Goal: Find specific page/section: Locate a particular part of the current website

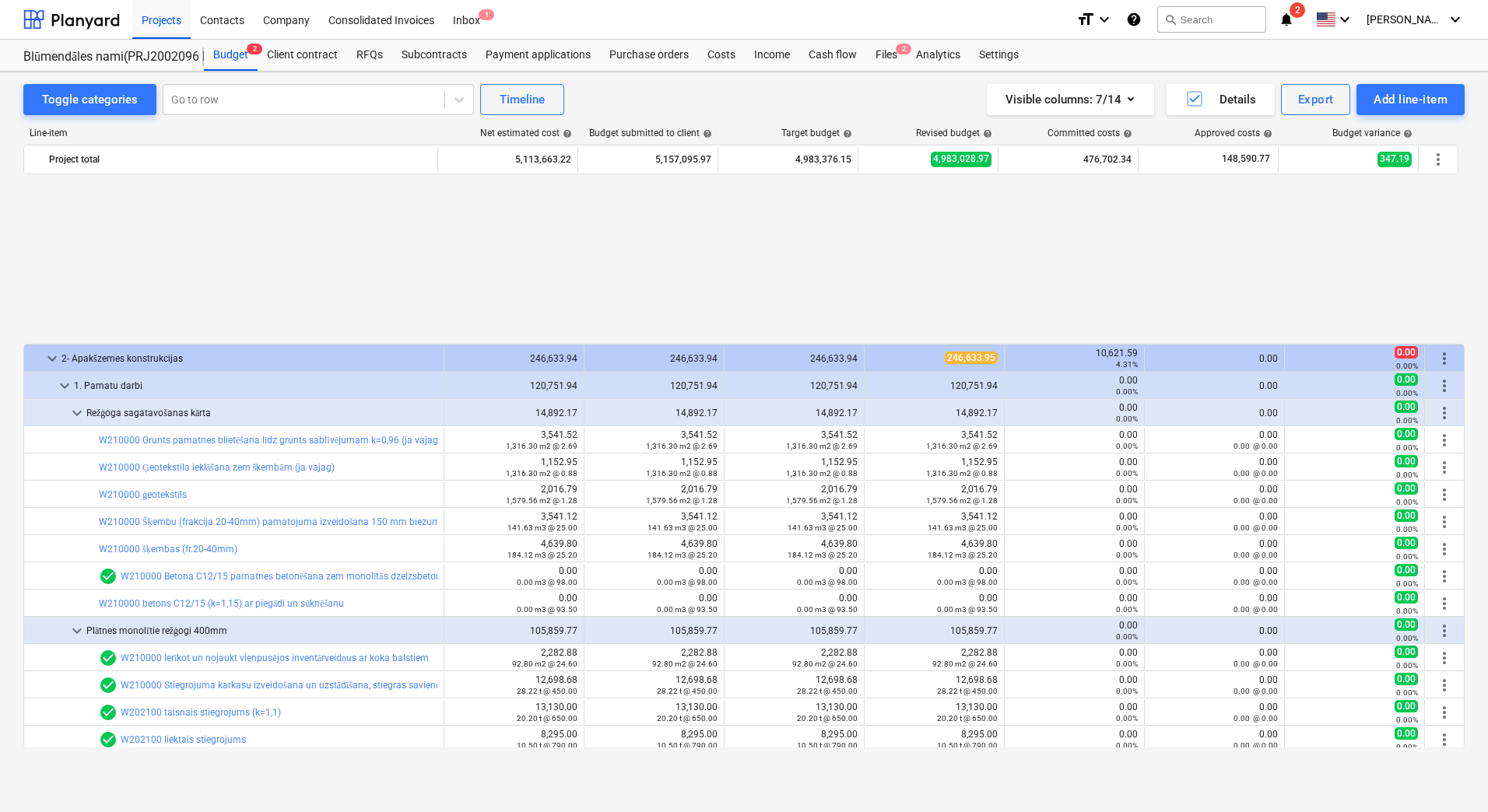
scroll to position [728, 0]
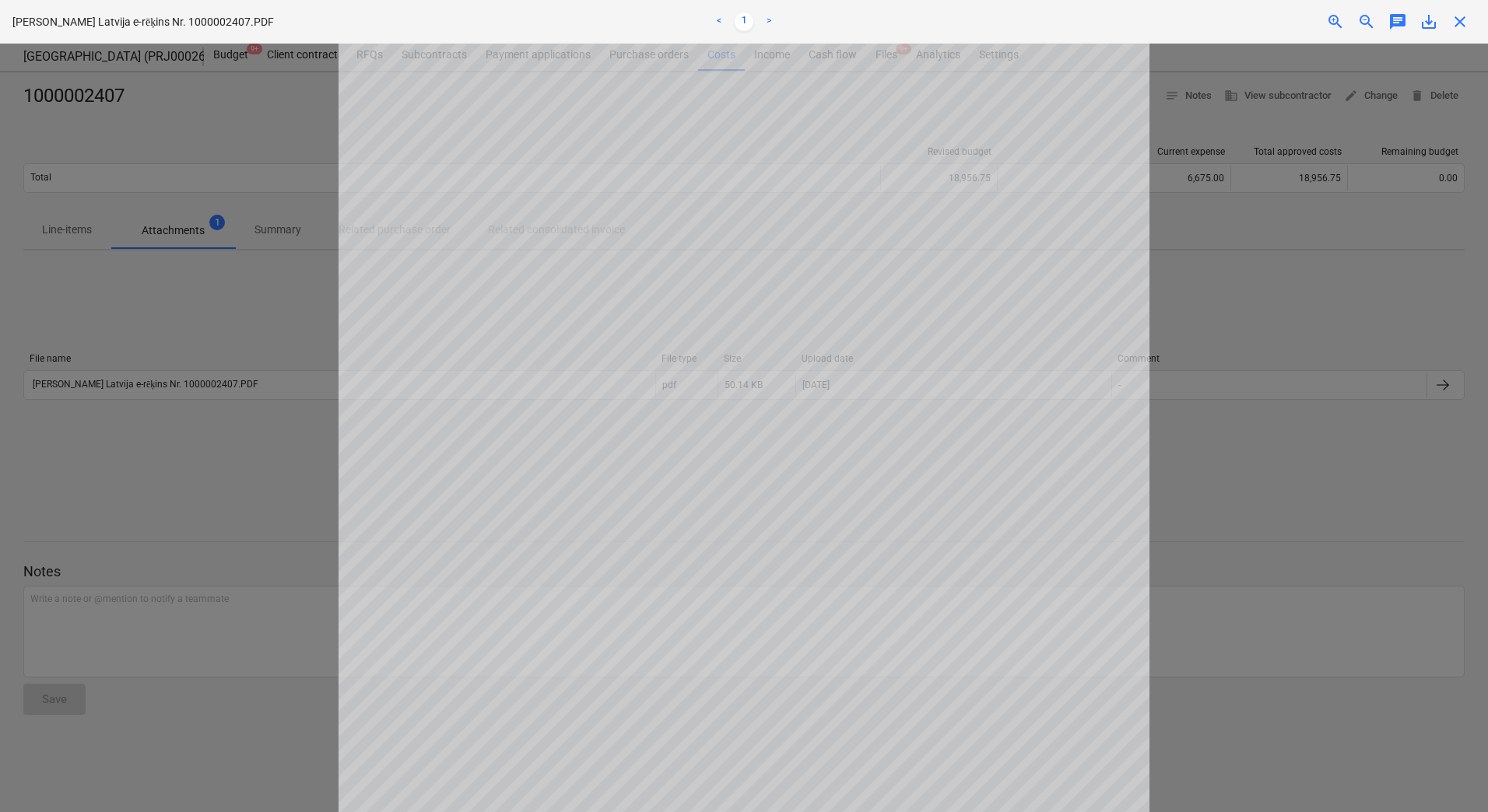
scroll to position [233, 0]
click at [155, 206] on div at bounding box center [744, 428] width 1488 height 769
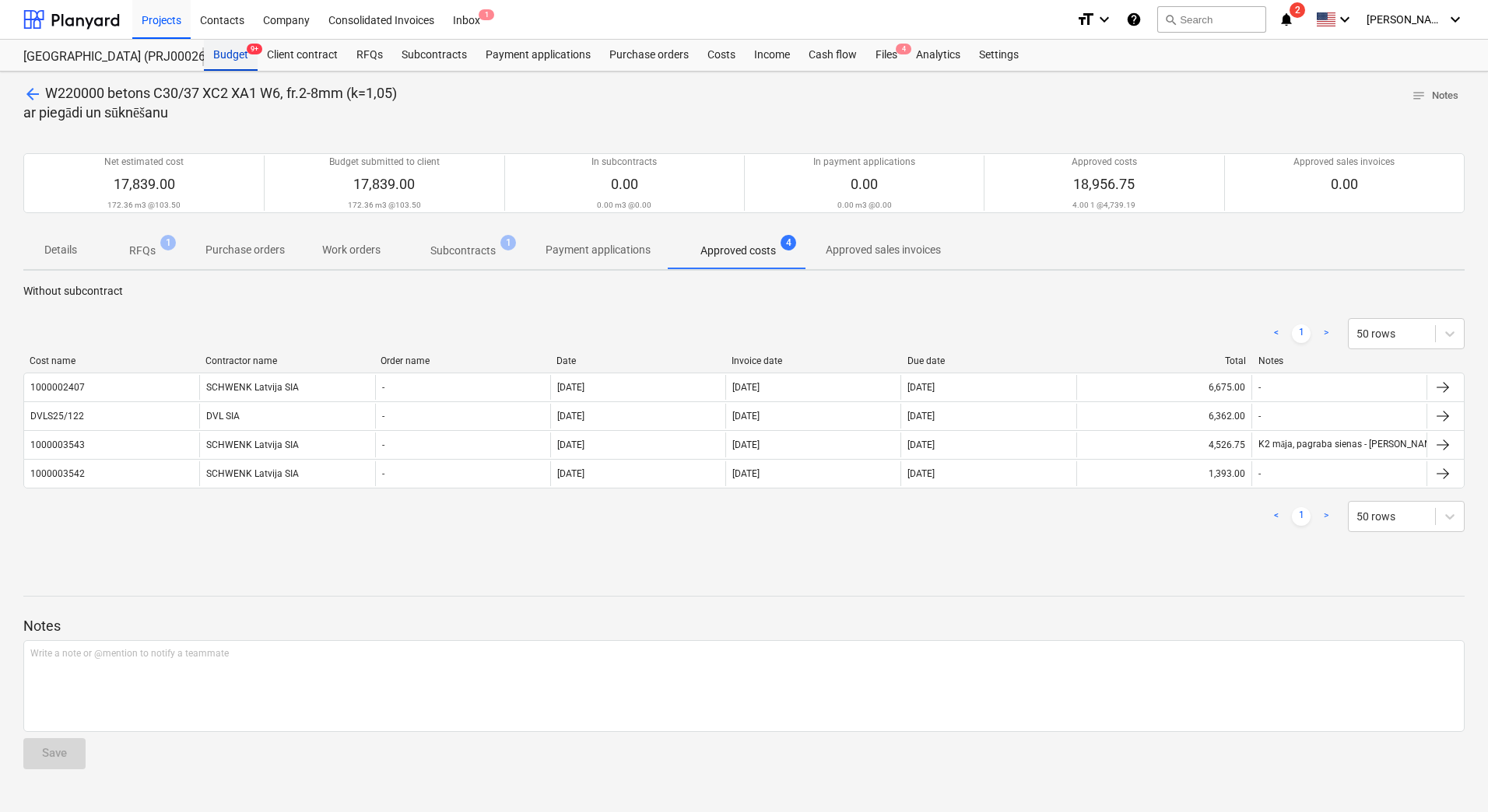
click at [215, 53] on div "Budget 9+" at bounding box center [230, 55] width 53 height 31
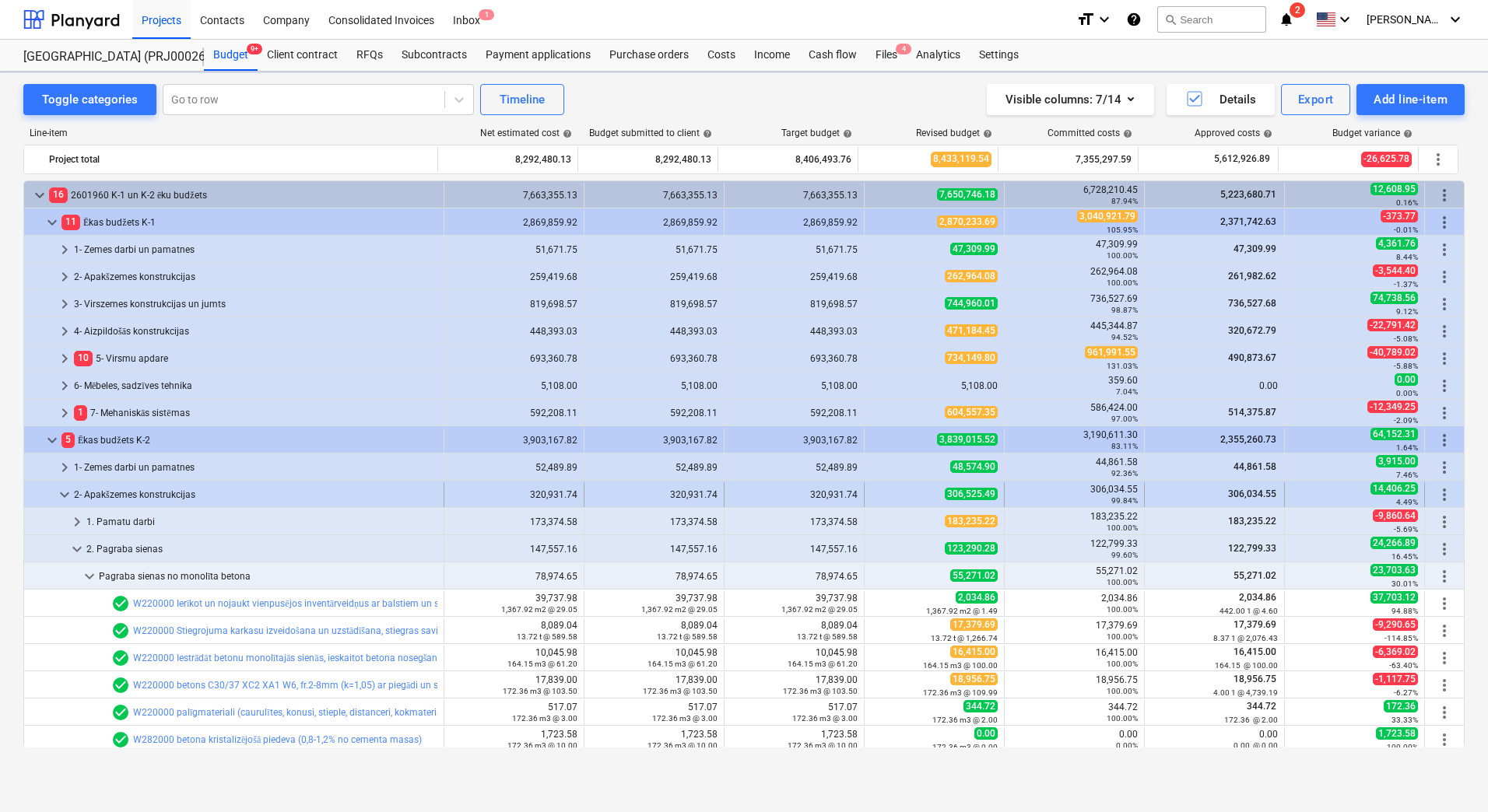
scroll to position [155, 0]
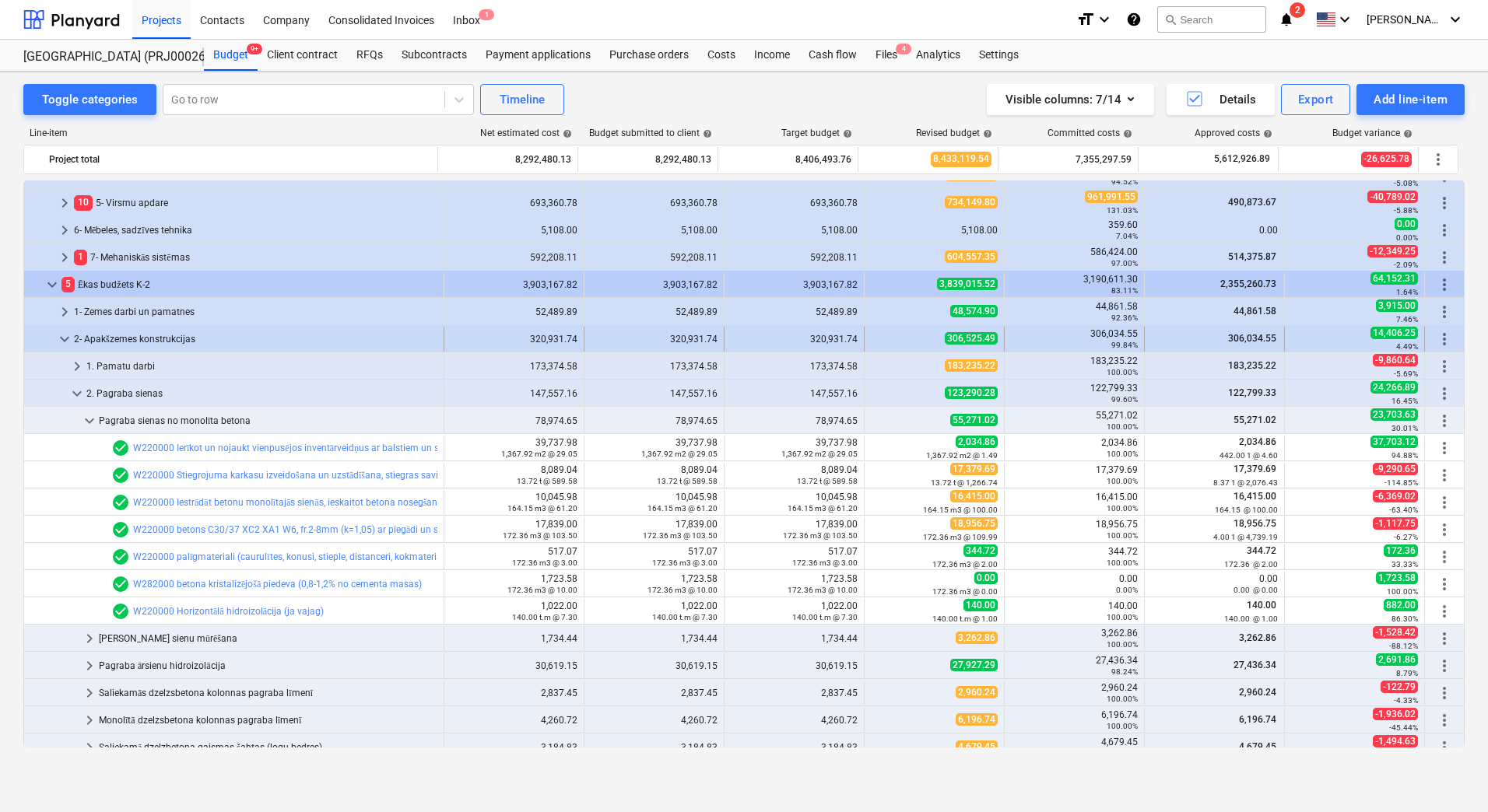
click at [57, 334] on span "keyboard_arrow_down" at bounding box center [65, 339] width 19 height 19
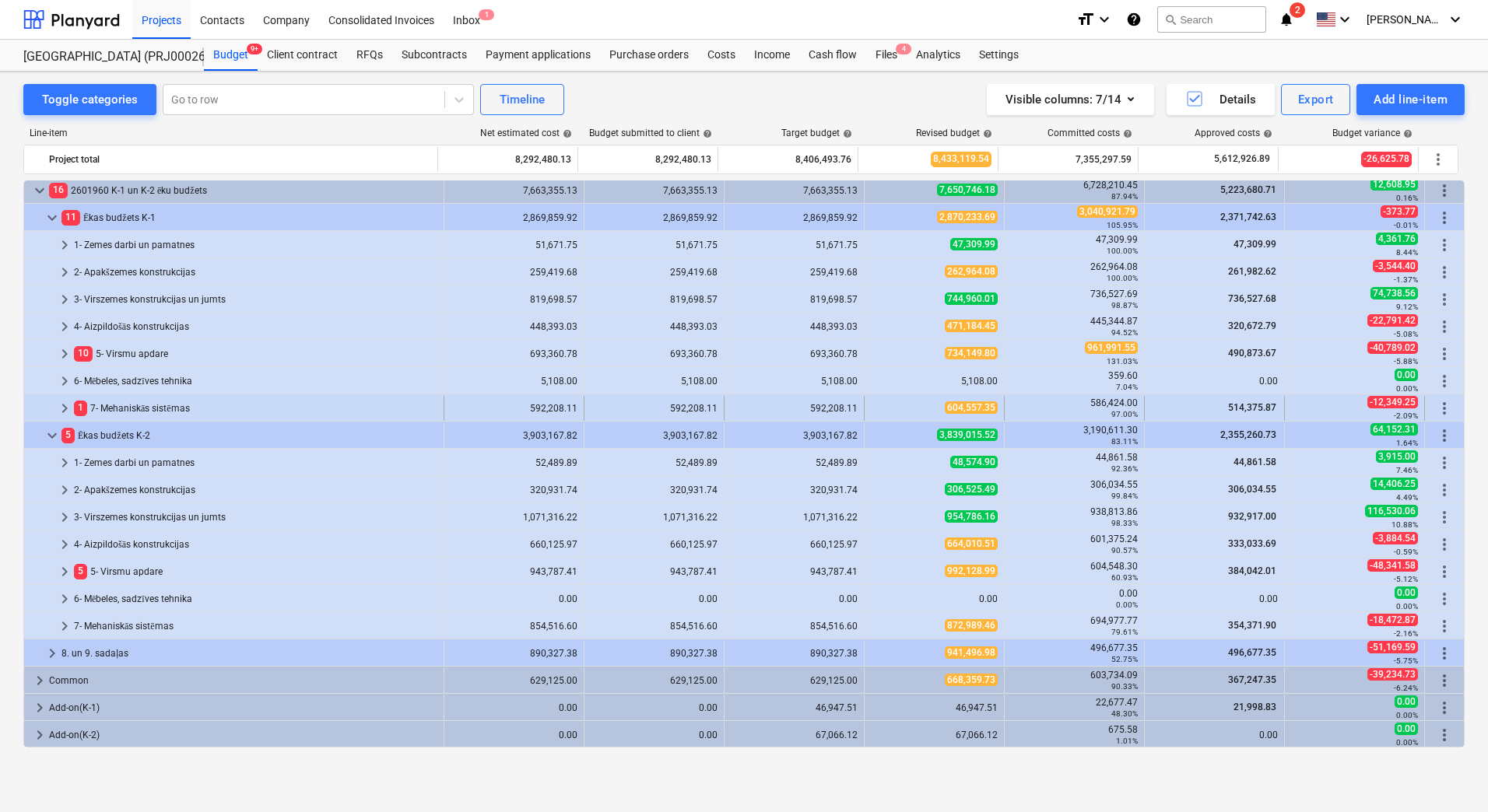
scroll to position [0, 0]
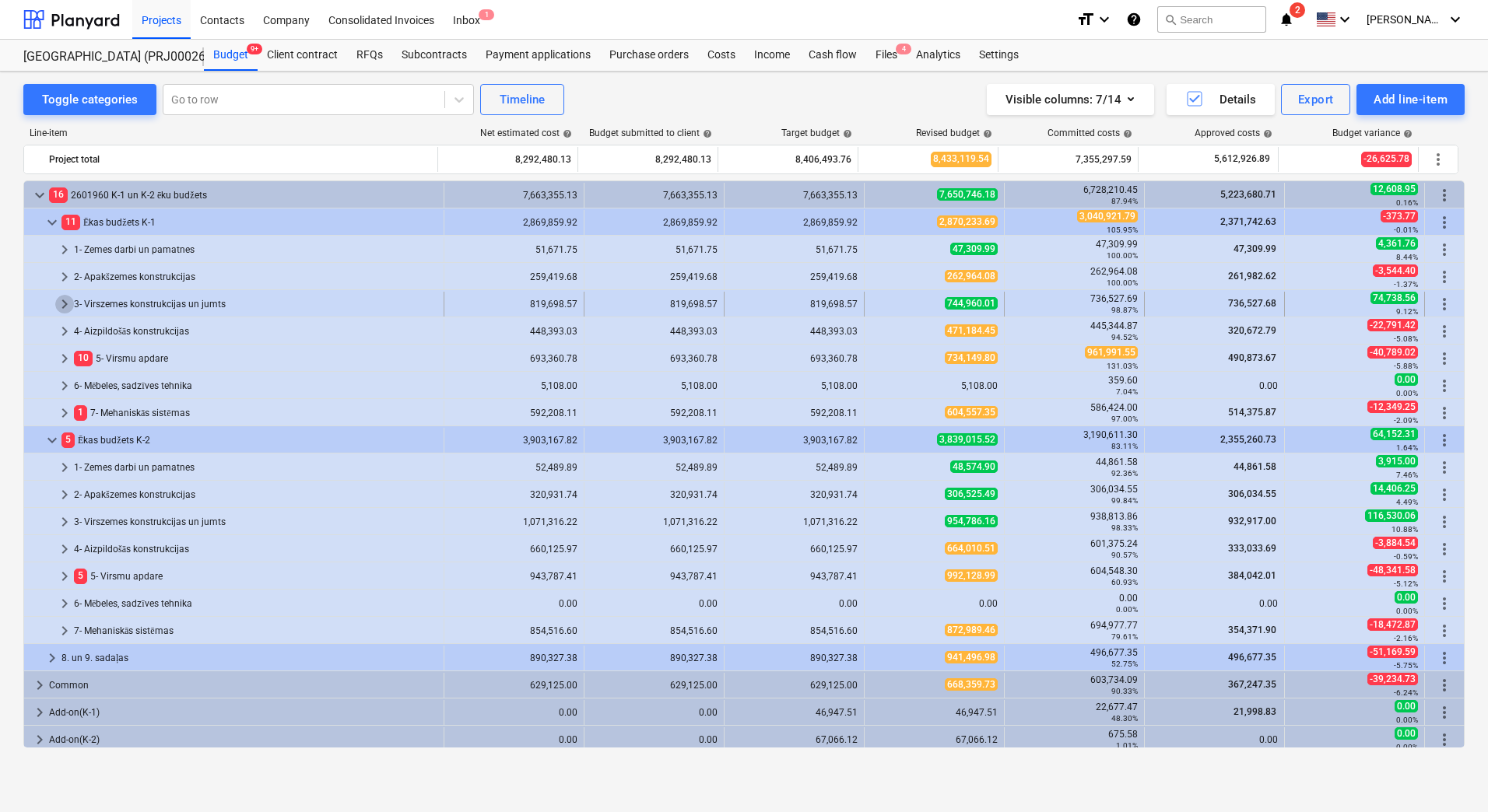
click at [61, 309] on span "keyboard_arrow_right" at bounding box center [65, 305] width 19 height 19
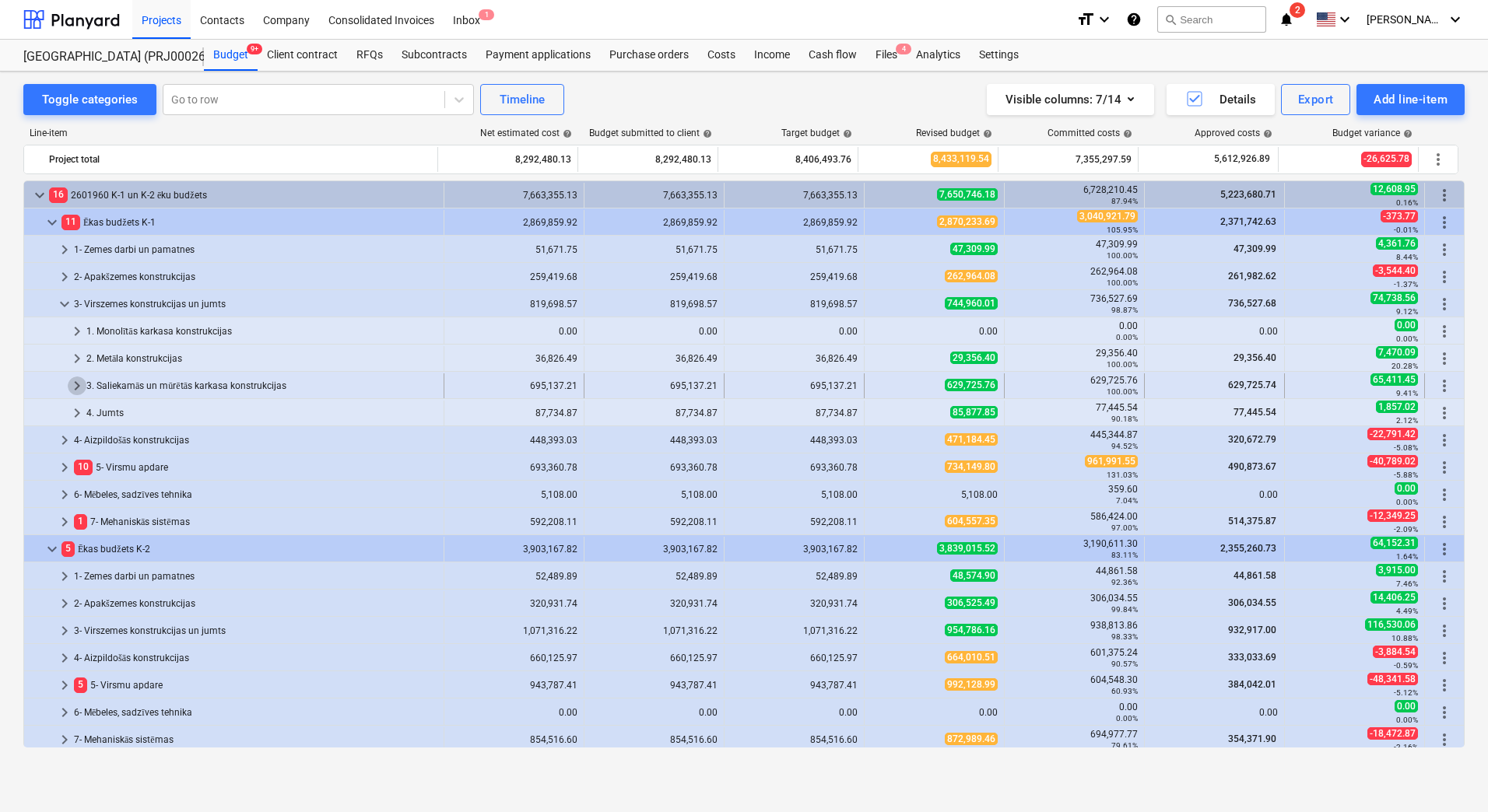
click at [74, 381] on span "keyboard_arrow_right" at bounding box center [77, 386] width 19 height 19
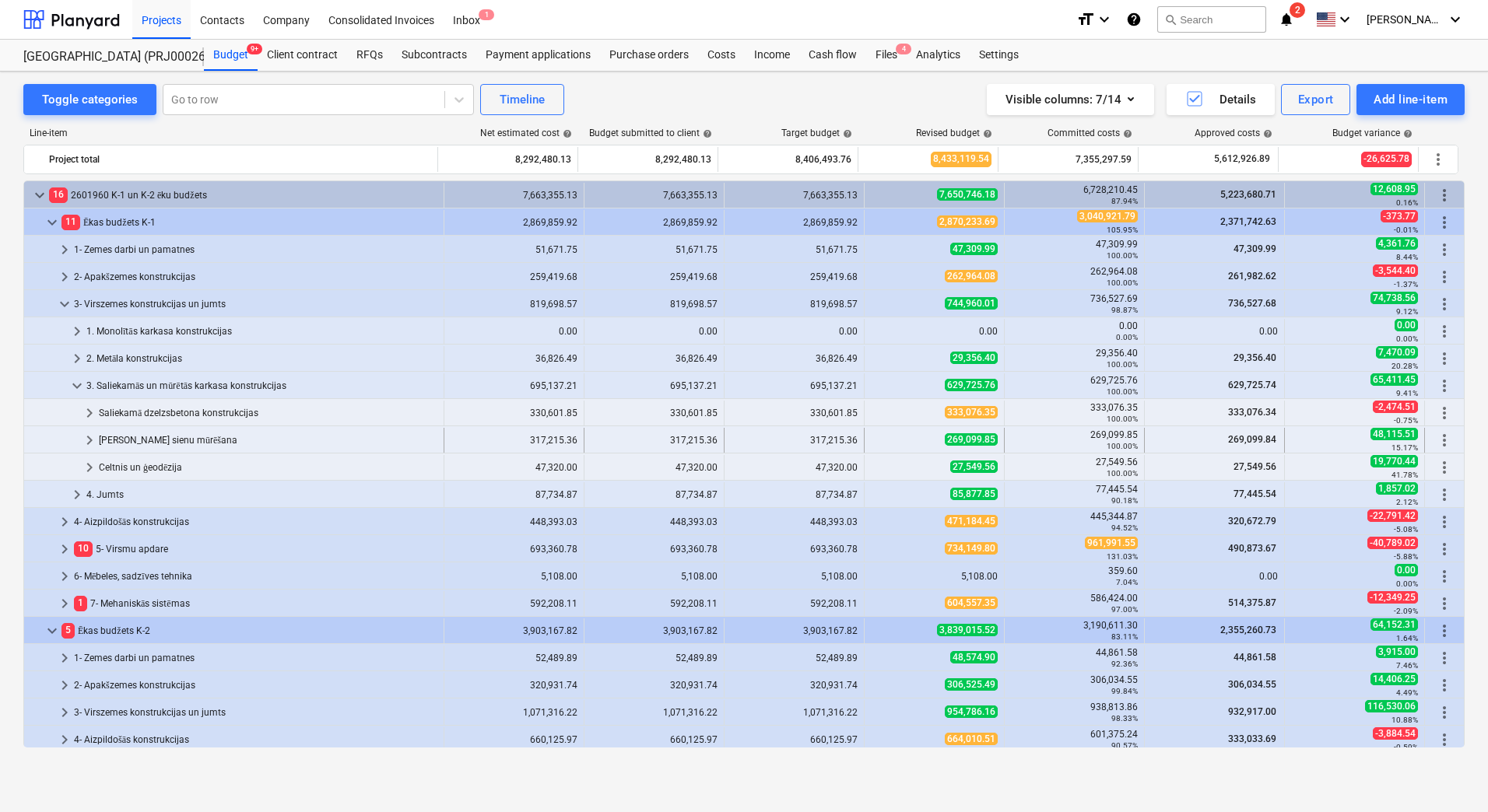
click at [91, 436] on span "keyboard_arrow_right" at bounding box center [89, 440] width 19 height 19
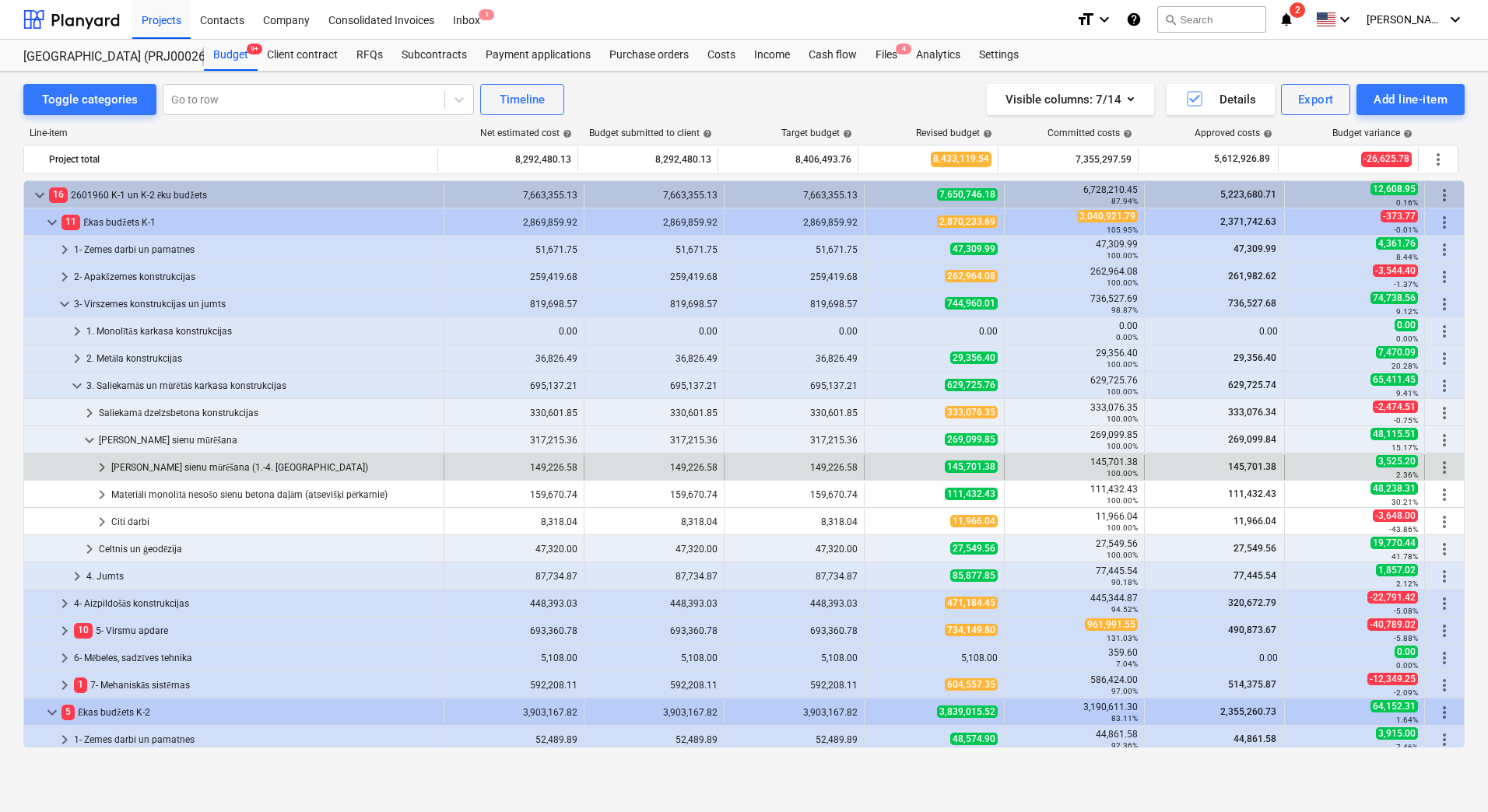
click at [105, 466] on span "keyboard_arrow_right" at bounding box center [102, 468] width 19 height 19
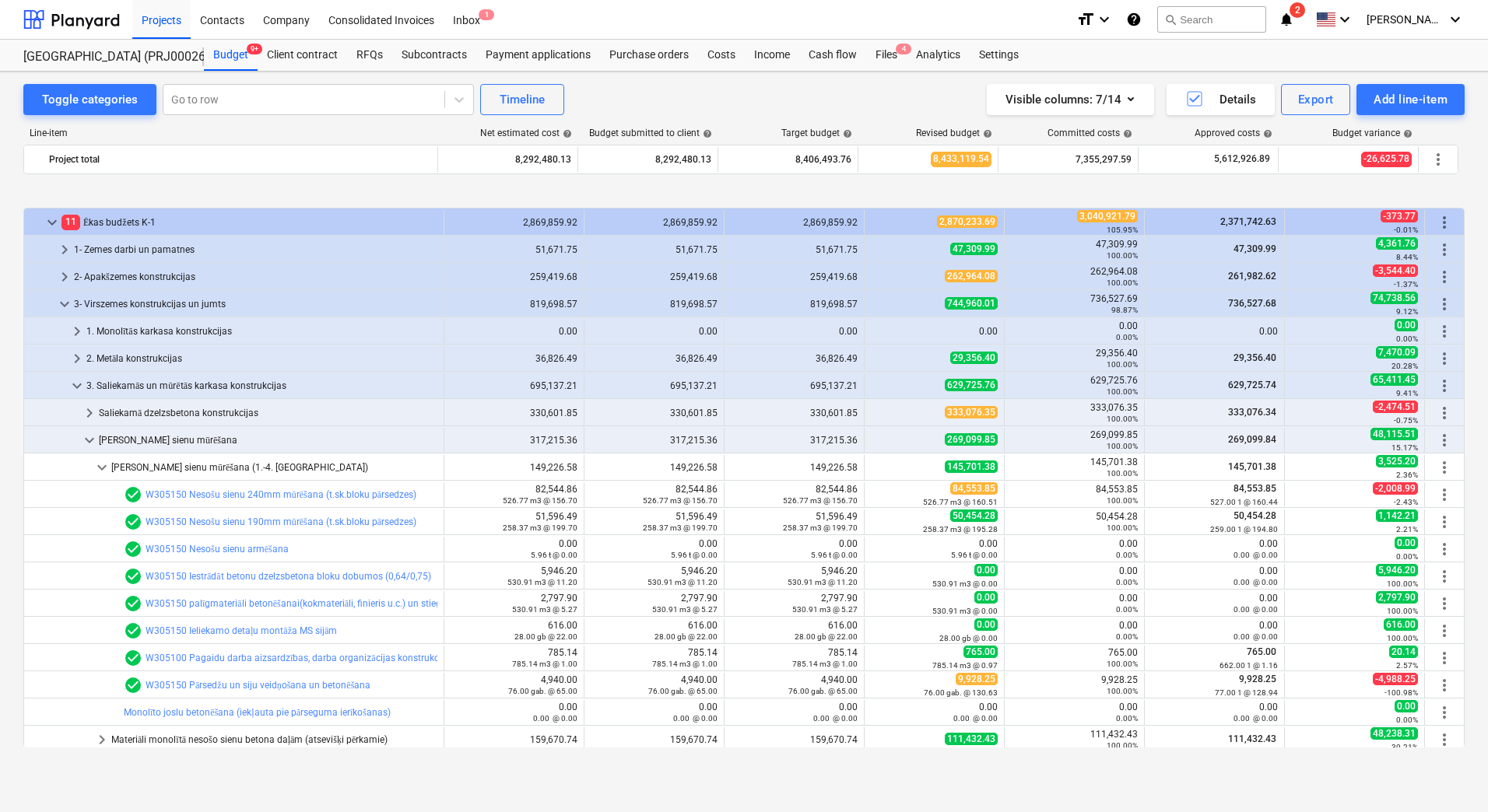
scroll to position [78, 0]
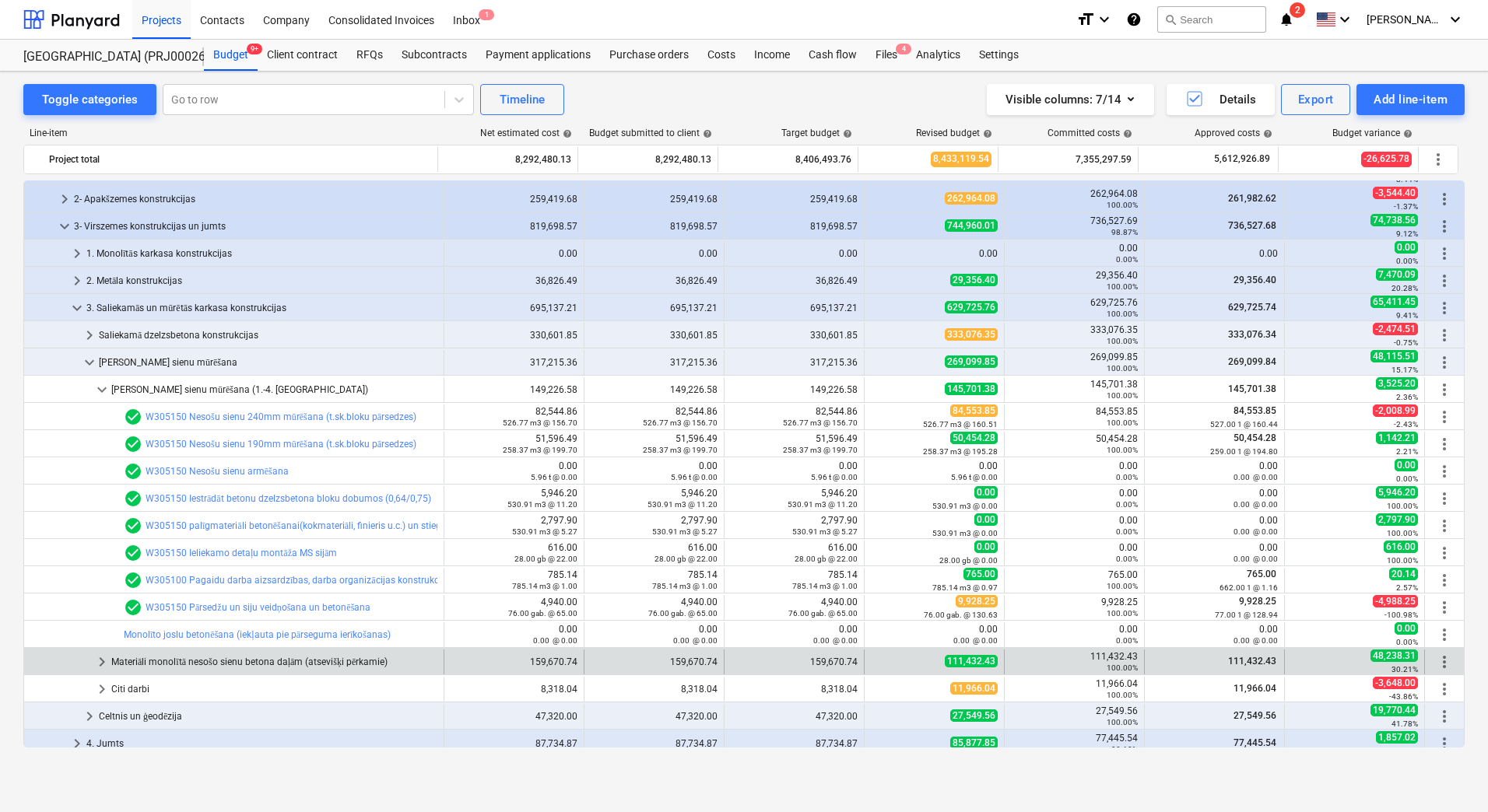
click at [283, 658] on div "Materiāli monolītā nesošo sienu betona daļām (atsevišķi pērkamie)" at bounding box center [274, 662] width 326 height 25
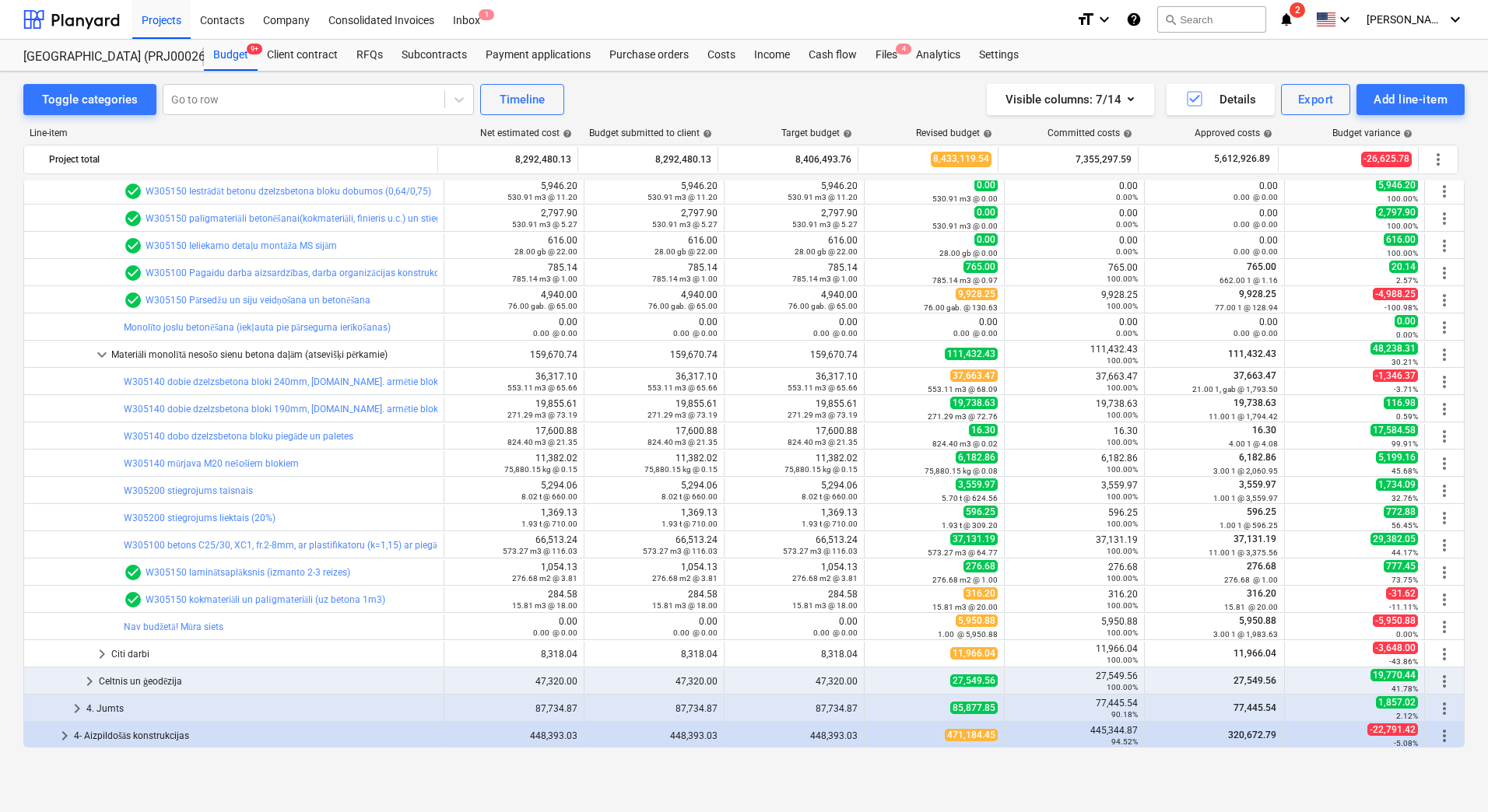
scroll to position [389, 0]
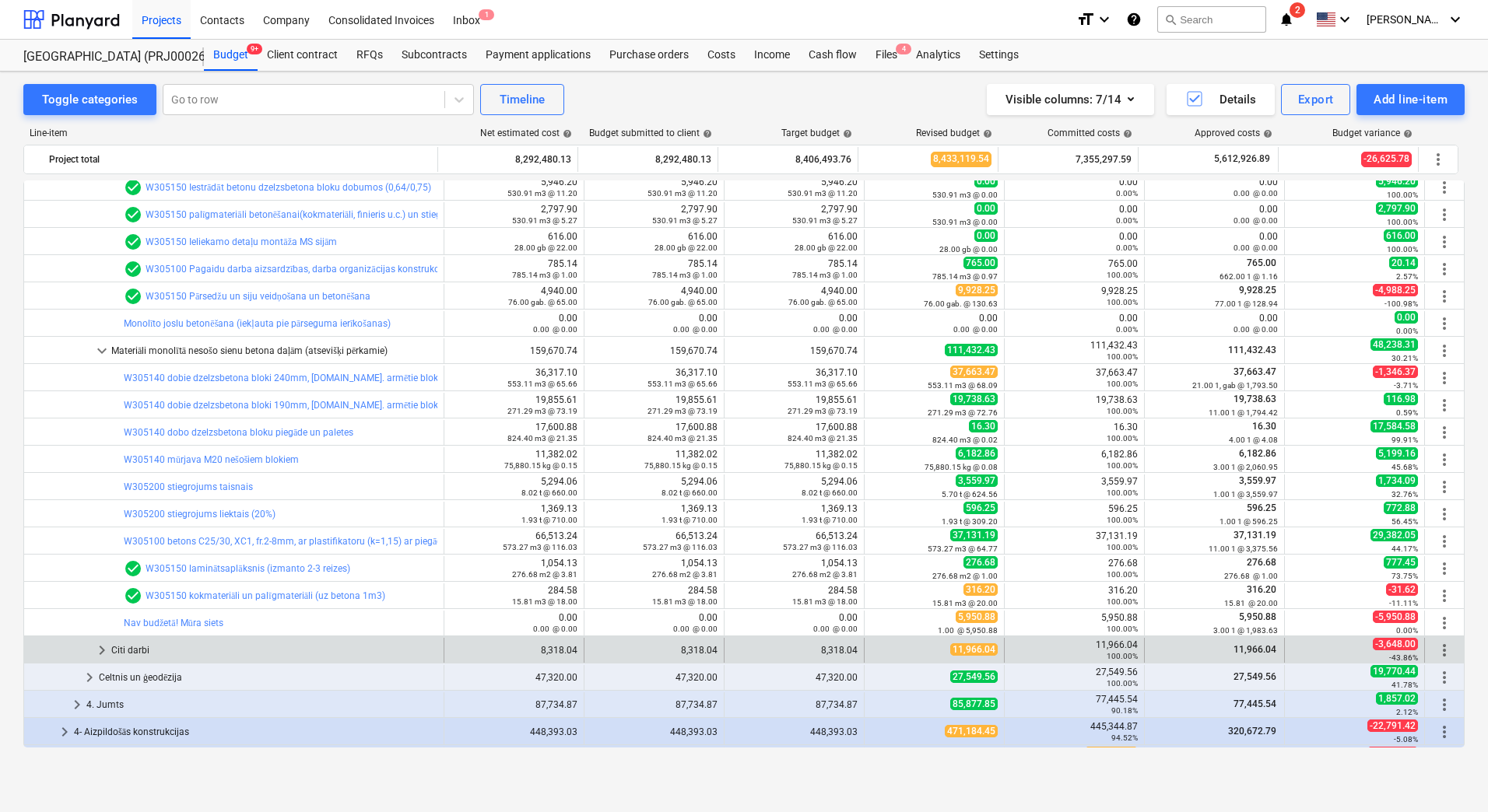
click at [220, 643] on div "Citi darbi" at bounding box center [274, 650] width 326 height 25
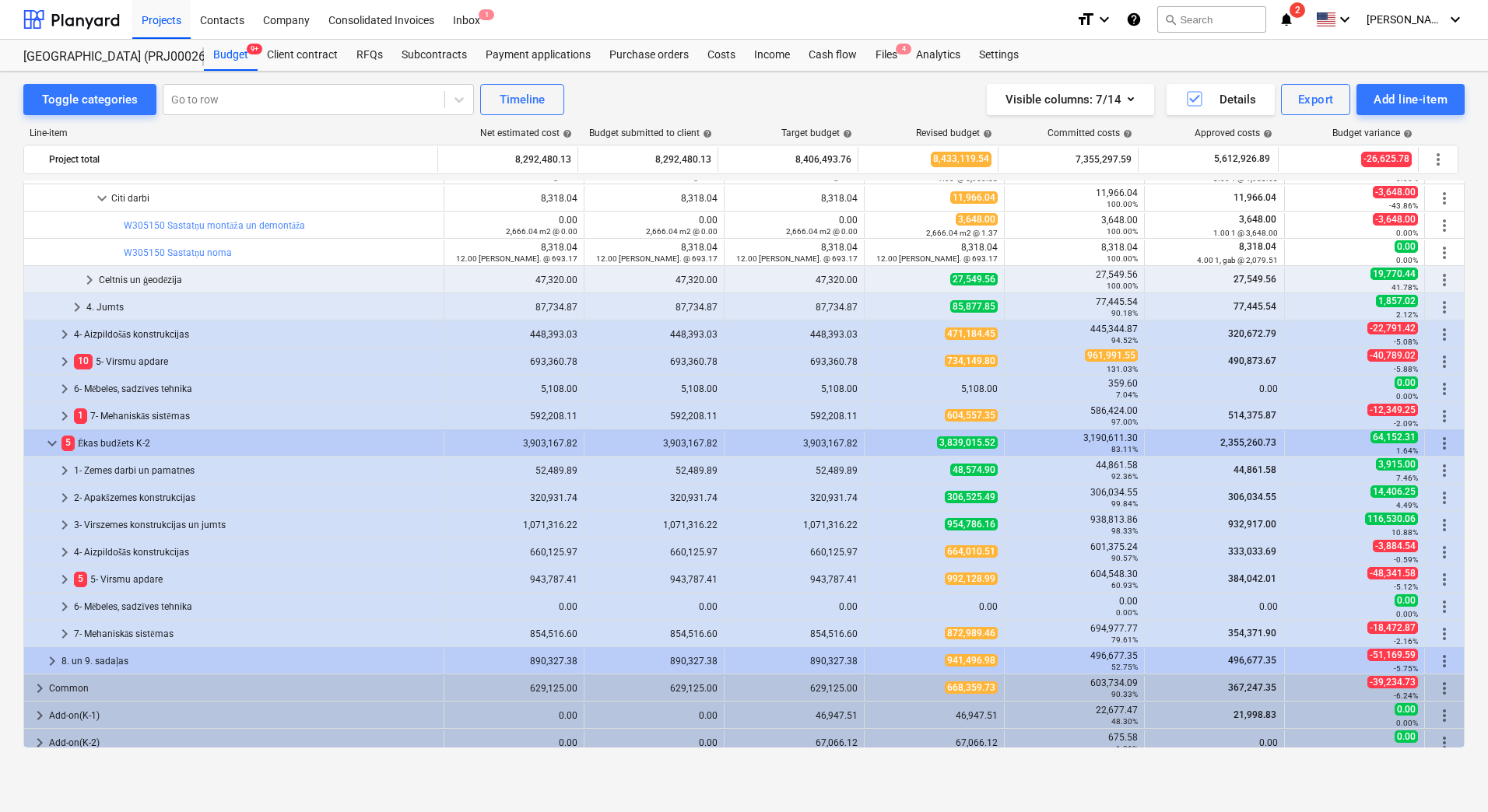
scroll to position [849, 0]
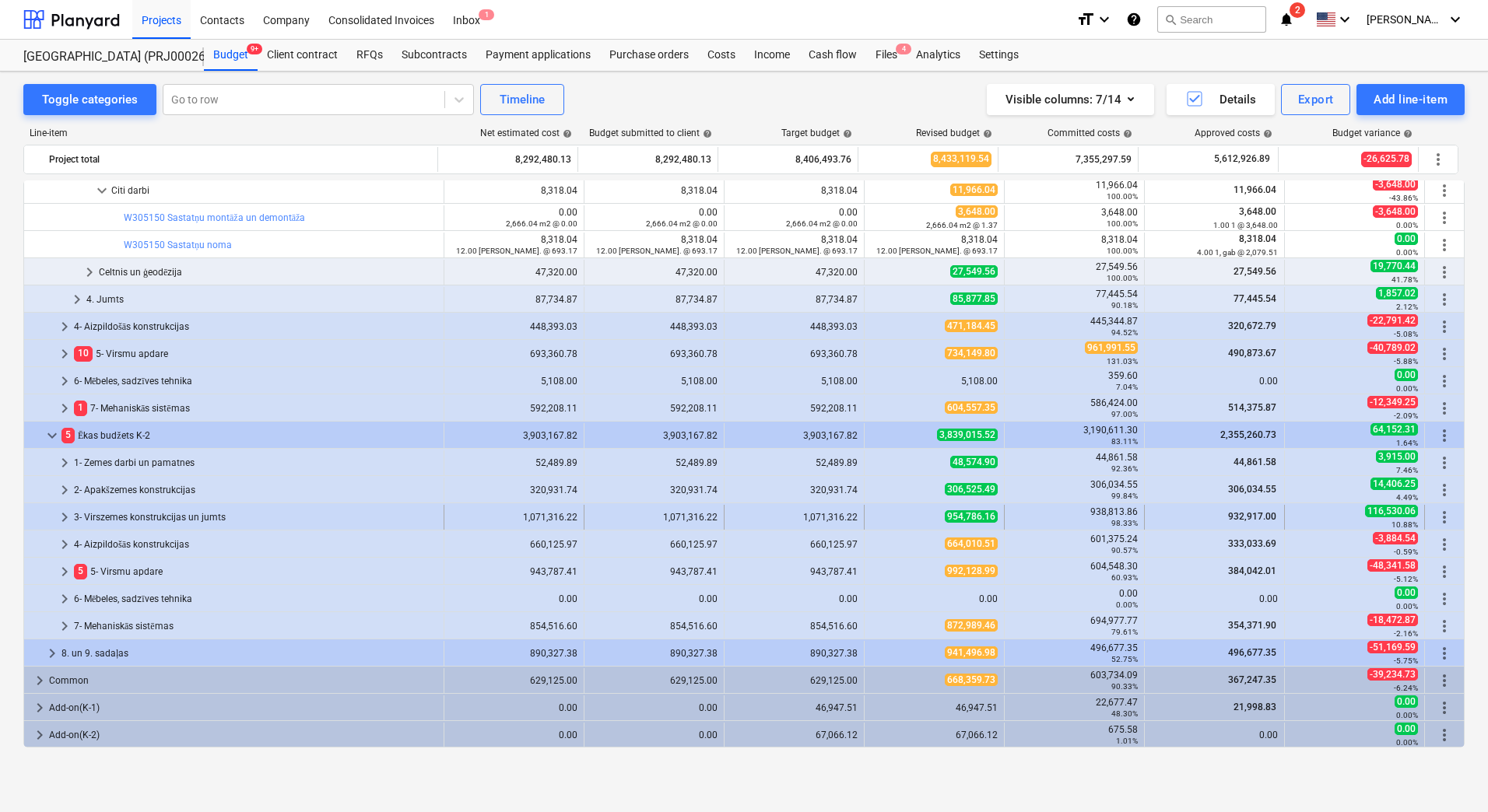
click at [205, 520] on div "3- Virszemes konstrukcijas un jumts" at bounding box center [255, 517] width 363 height 25
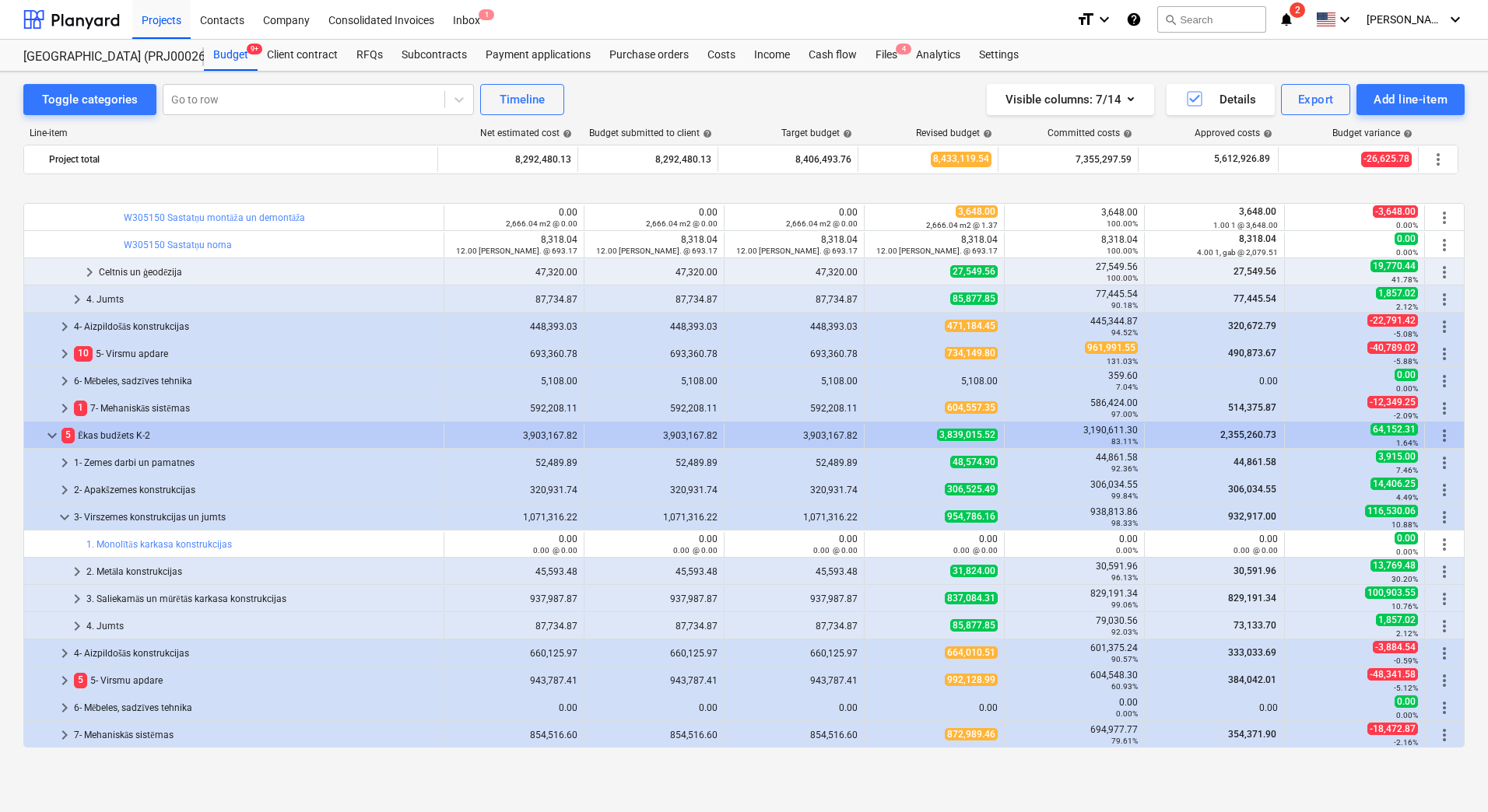
scroll to position [958, 0]
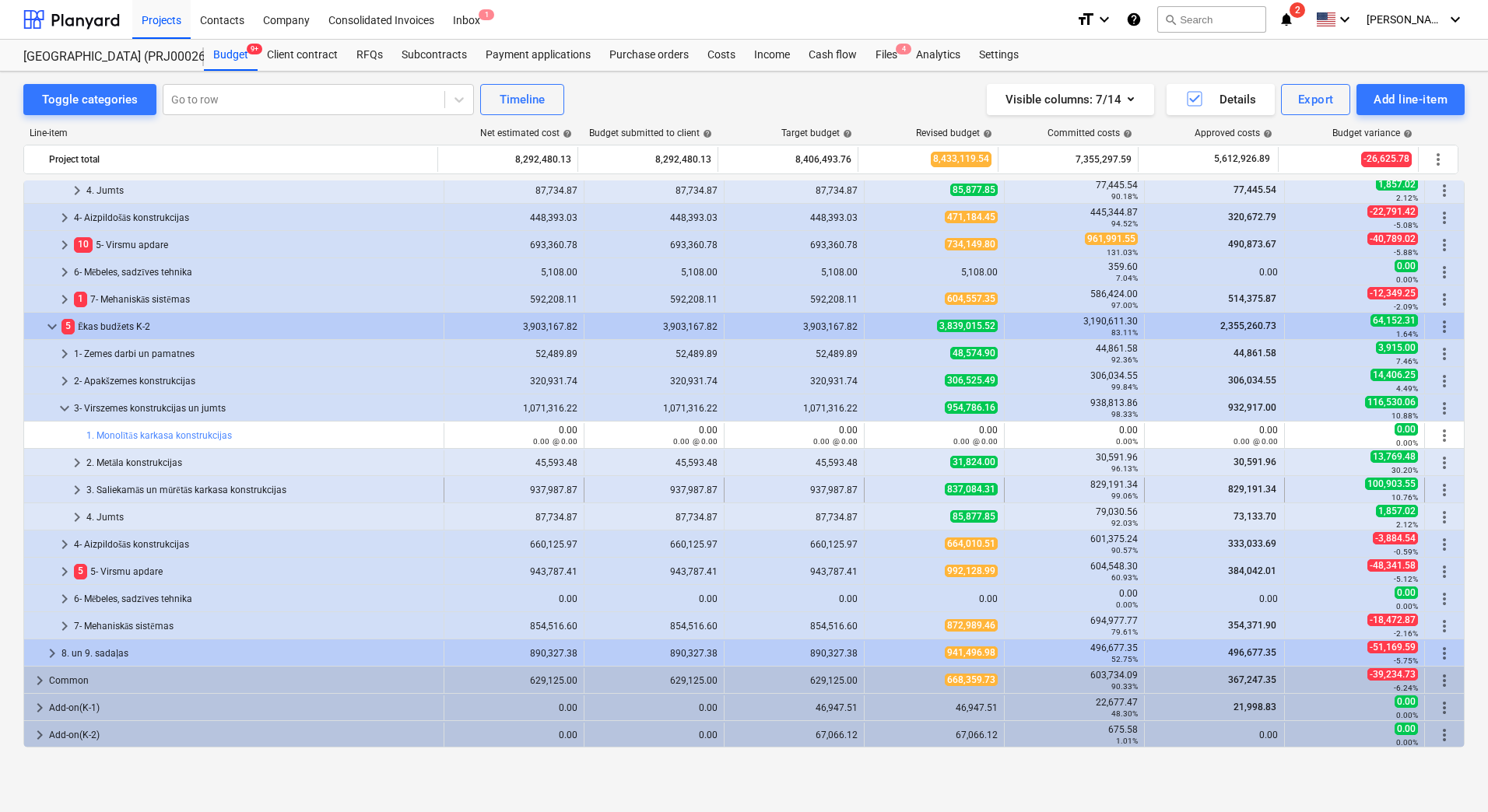
click at [155, 490] on div "3. Saliekamās un mūrētās karkasa konstrukcijas" at bounding box center [262, 490] width 351 height 25
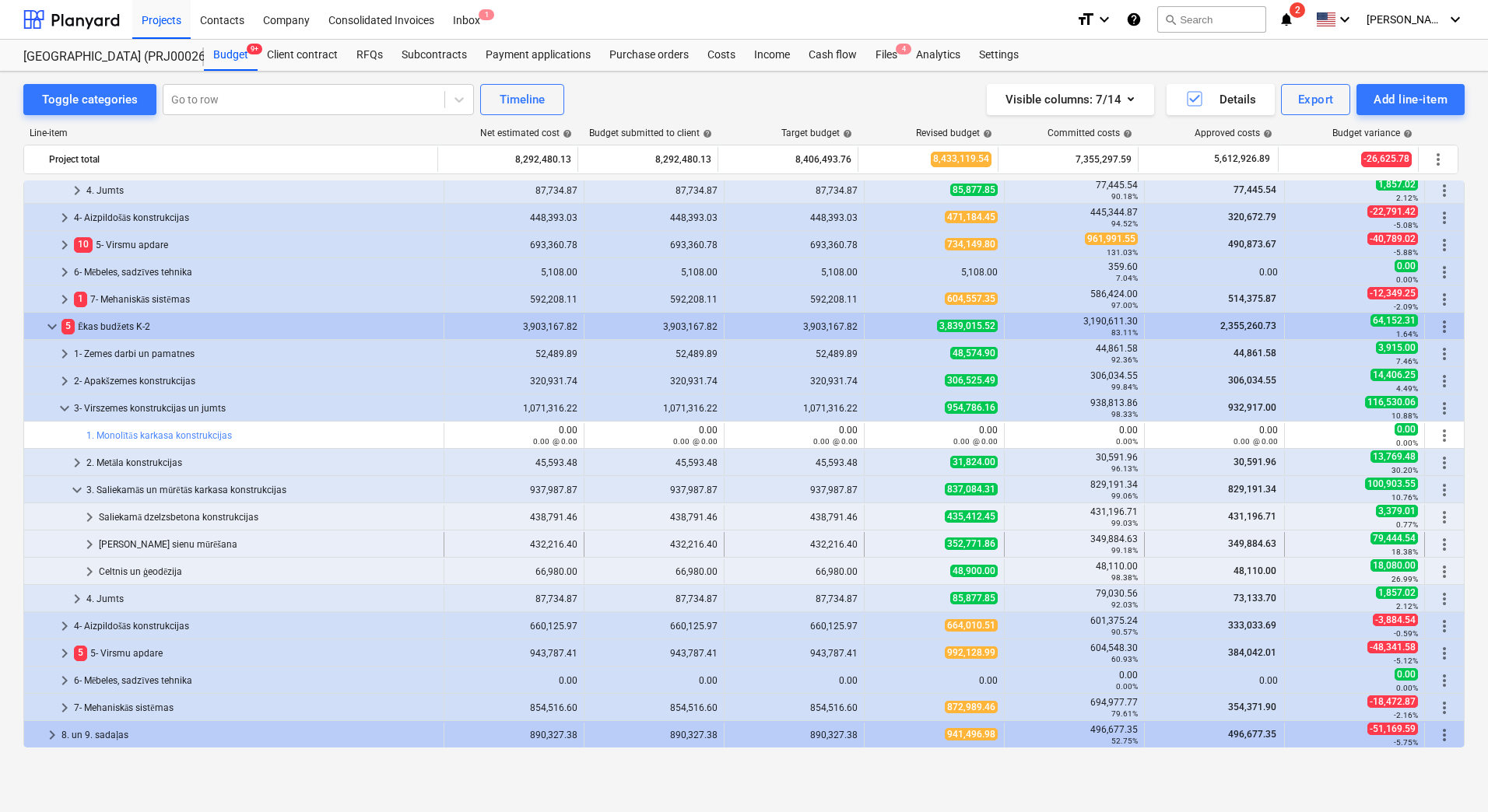
click at [157, 546] on div "[PERSON_NAME] sienu mūrēšana" at bounding box center [267, 544] width 339 height 25
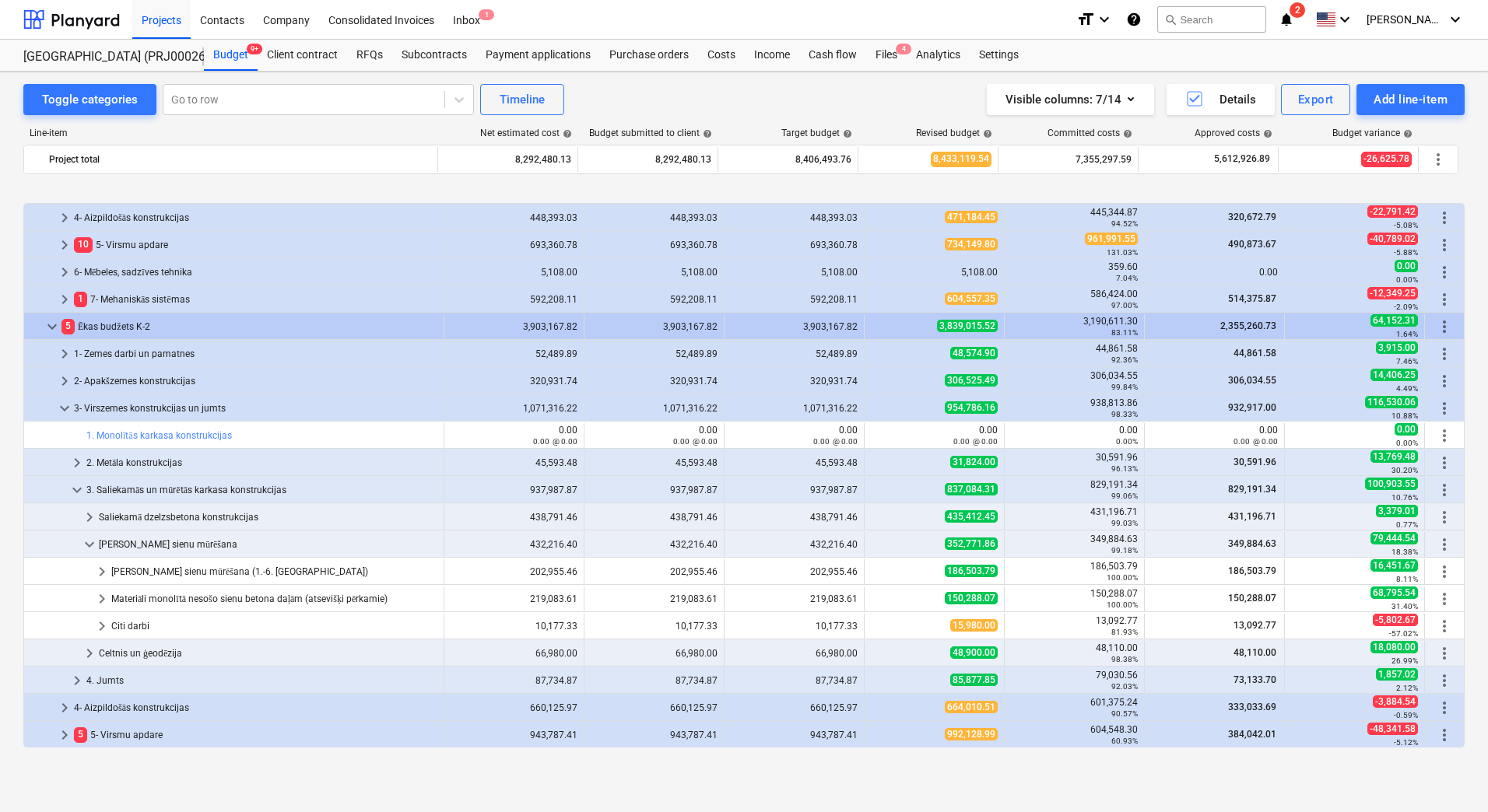
scroll to position [1036, 0]
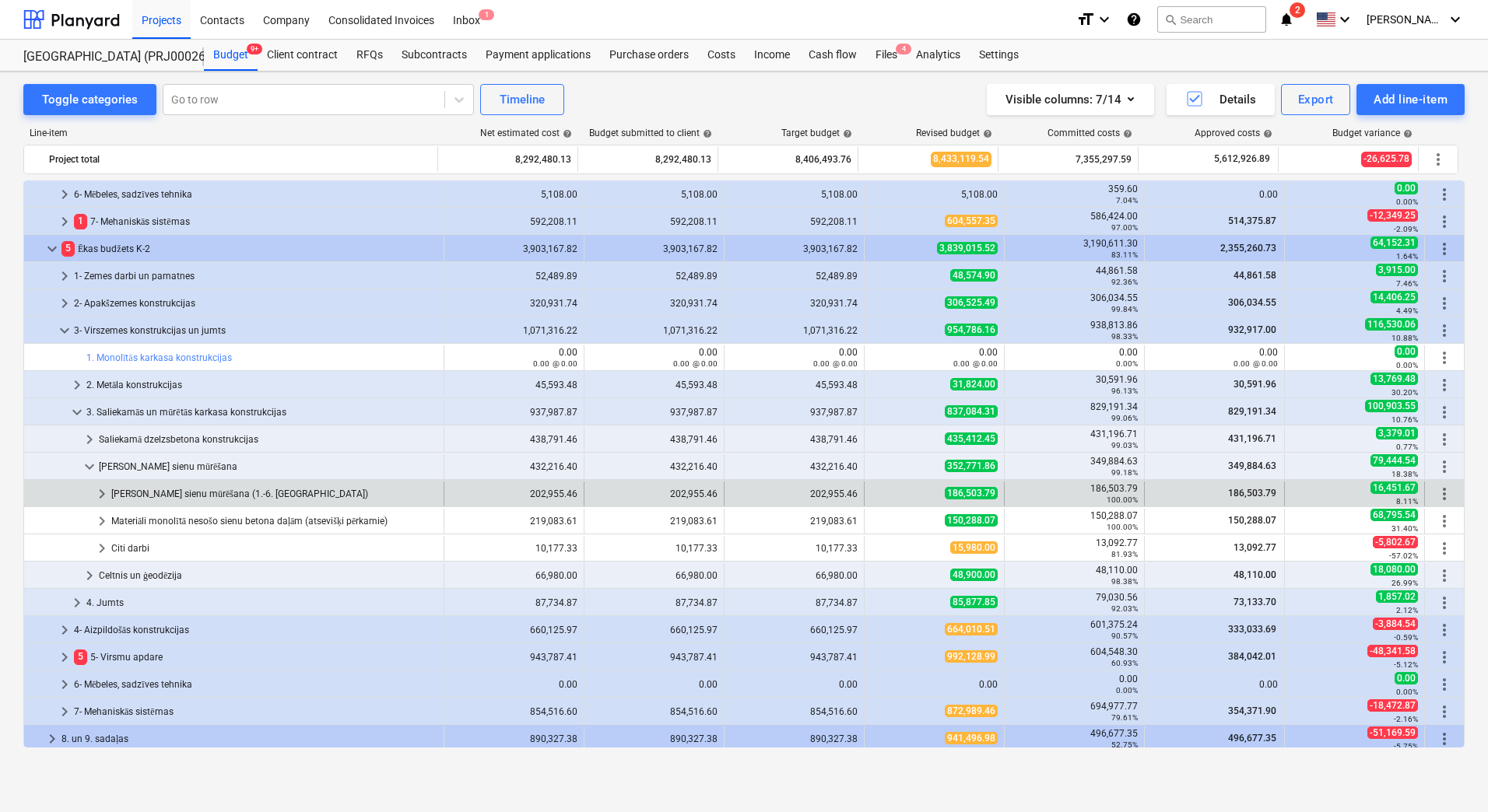
click at [191, 496] on div "Nesošo sienu mūrēšana (1.-6. stāvs)" at bounding box center [274, 494] width 326 height 25
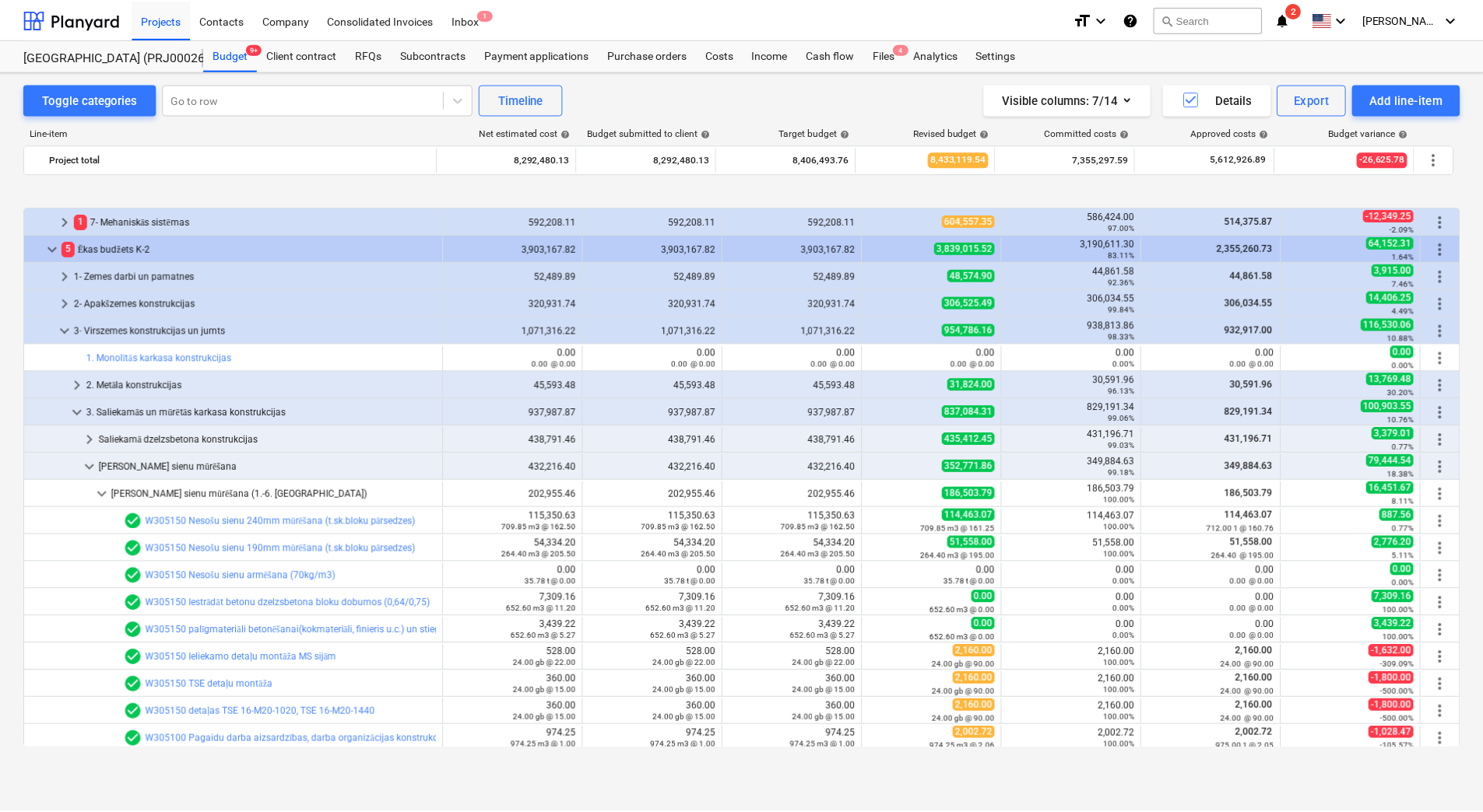
scroll to position [1347, 0]
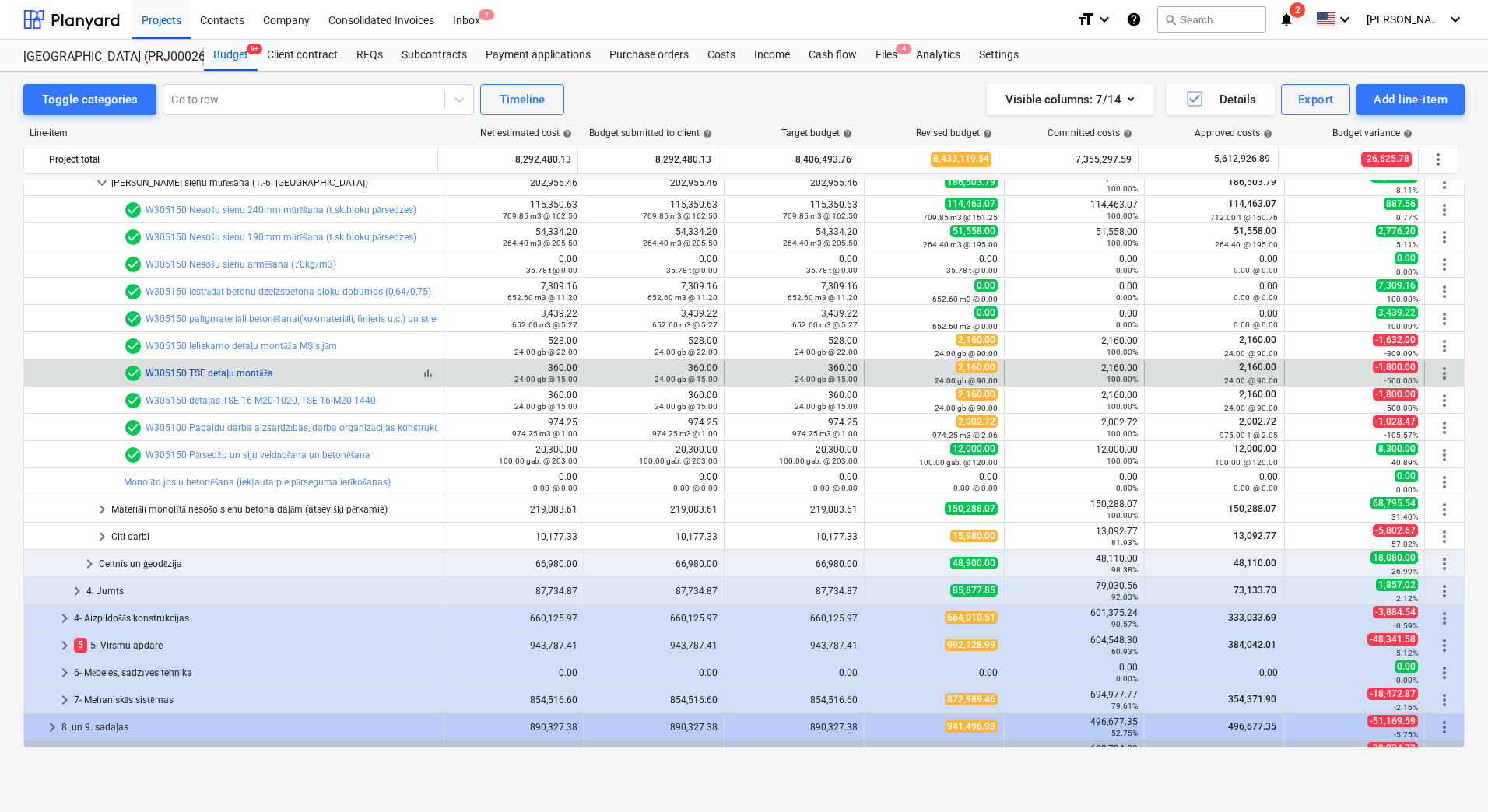
click at [251, 373] on link "W305150 TSE detaļu montāža" at bounding box center [209, 373] width 127 height 11
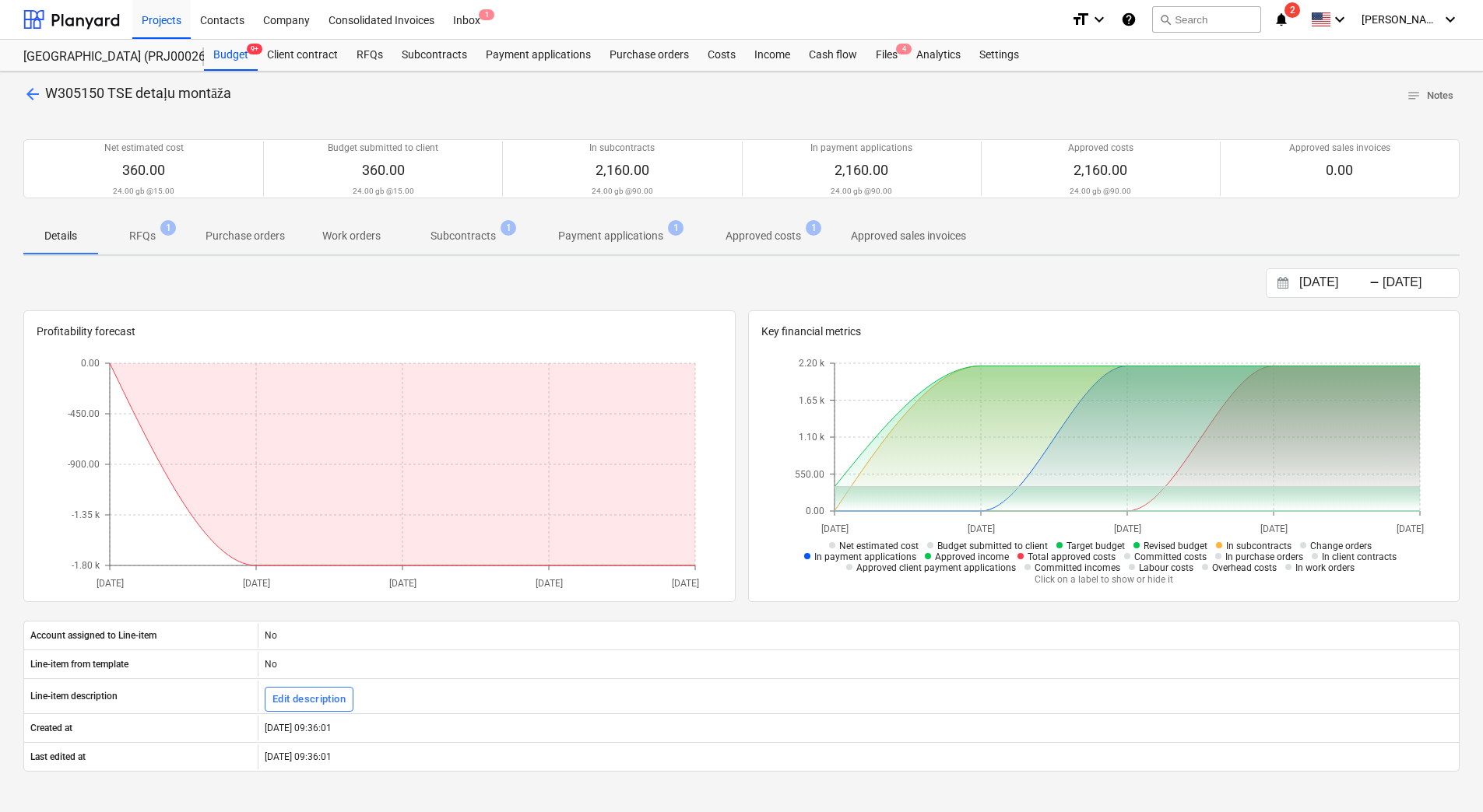
click at [745, 236] on p "Approved costs" at bounding box center [763, 236] width 76 height 16
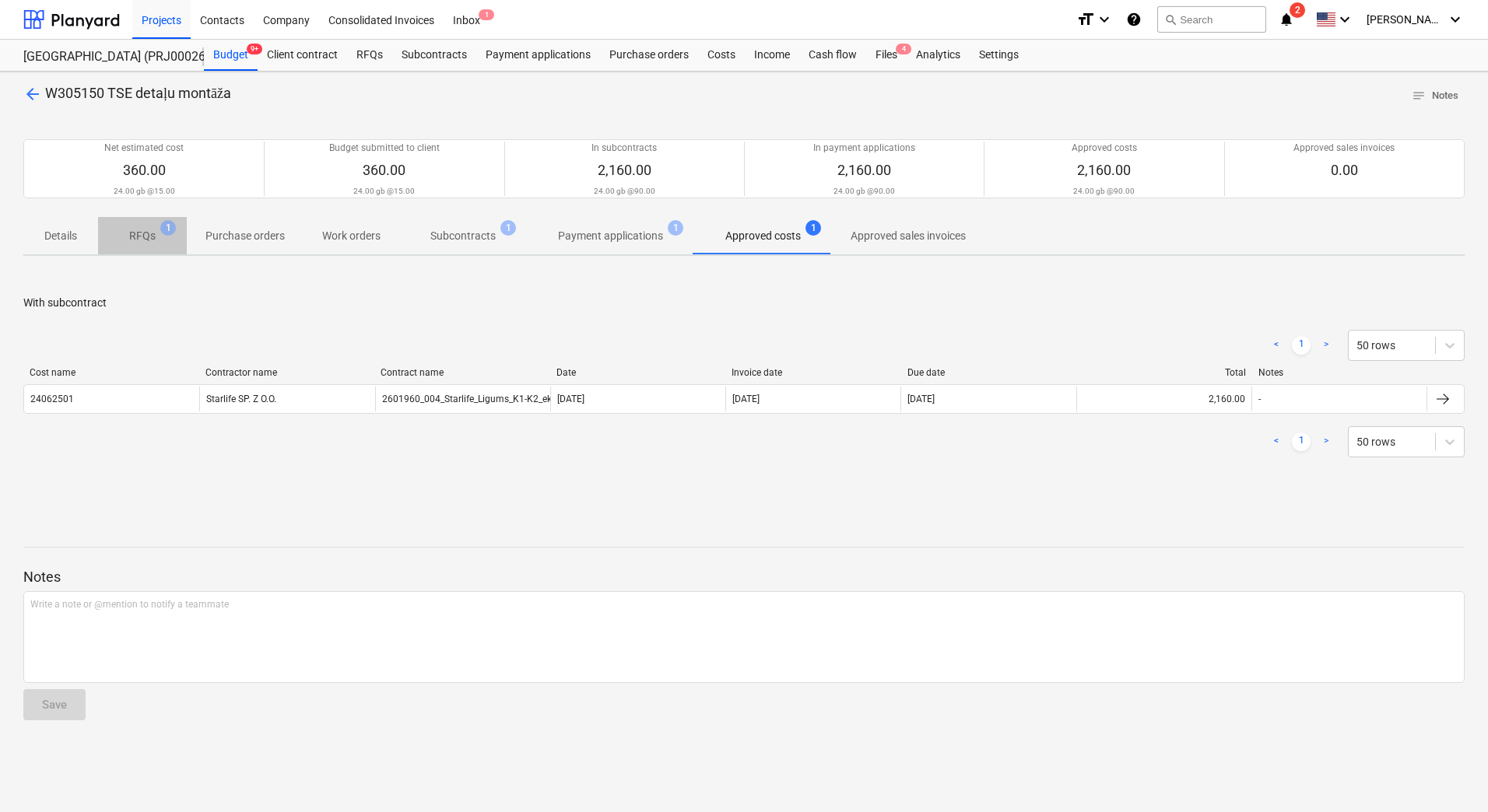
click at [148, 245] on span "RFQs 1" at bounding box center [143, 235] width 89 height 28
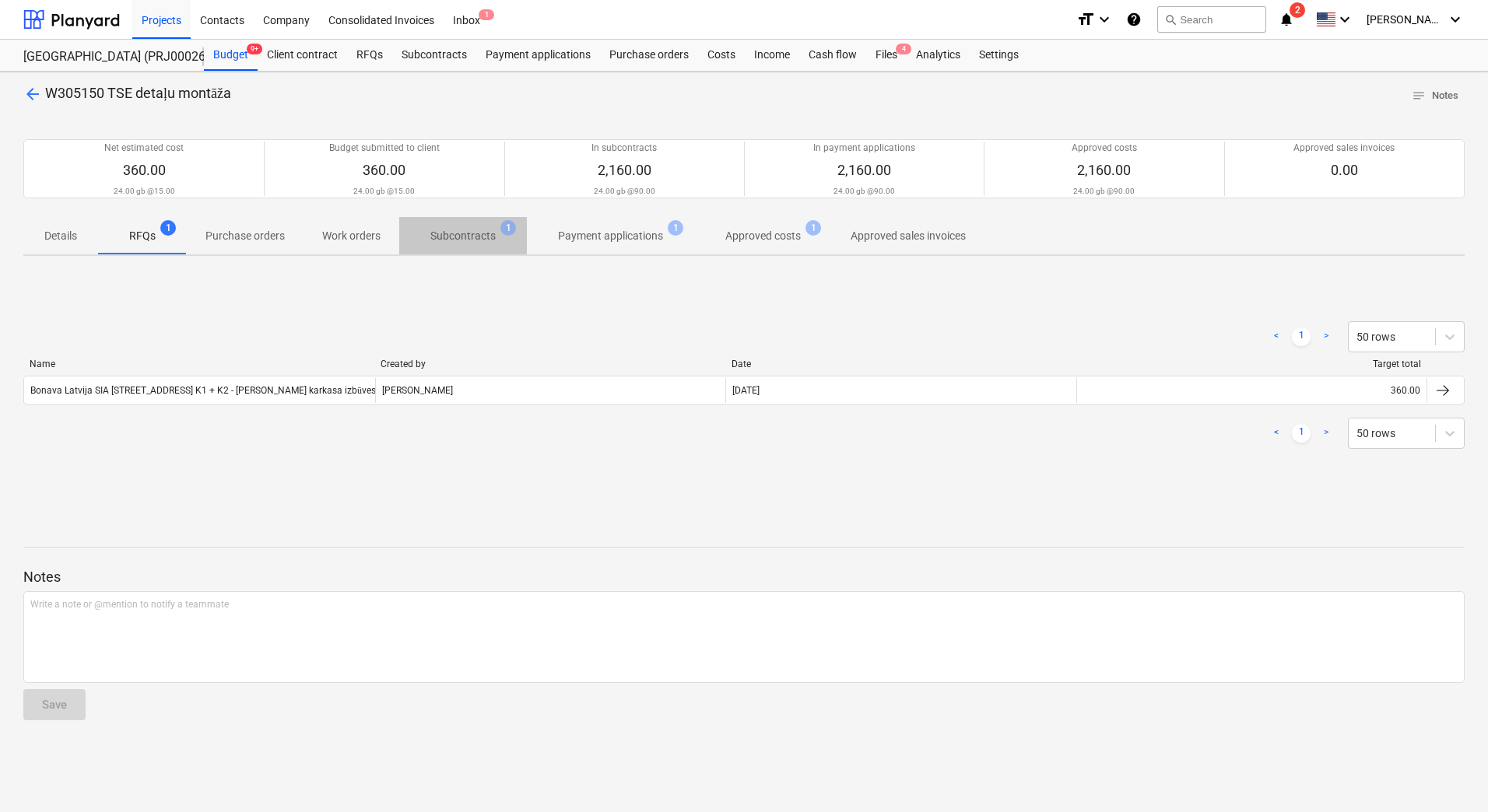
click at [469, 232] on p "Subcontracts" at bounding box center [463, 236] width 65 height 16
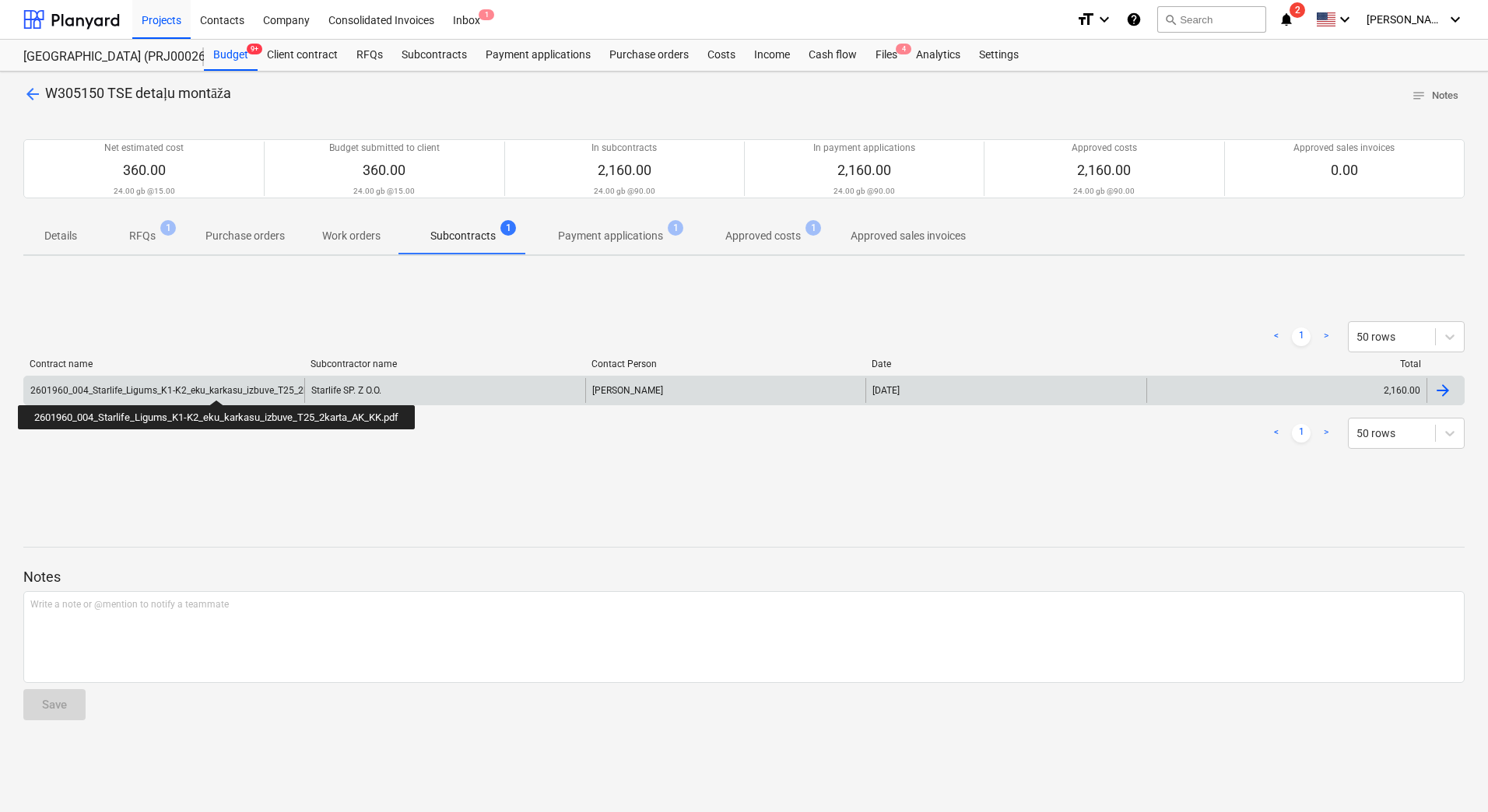
click at [219, 386] on div "2601960_004_Starlife_Ligums_K1-K2_eku_karkasu_izbuve_T25_2karta_AK_KK.pdf" at bounding box center [202, 390] width 344 height 11
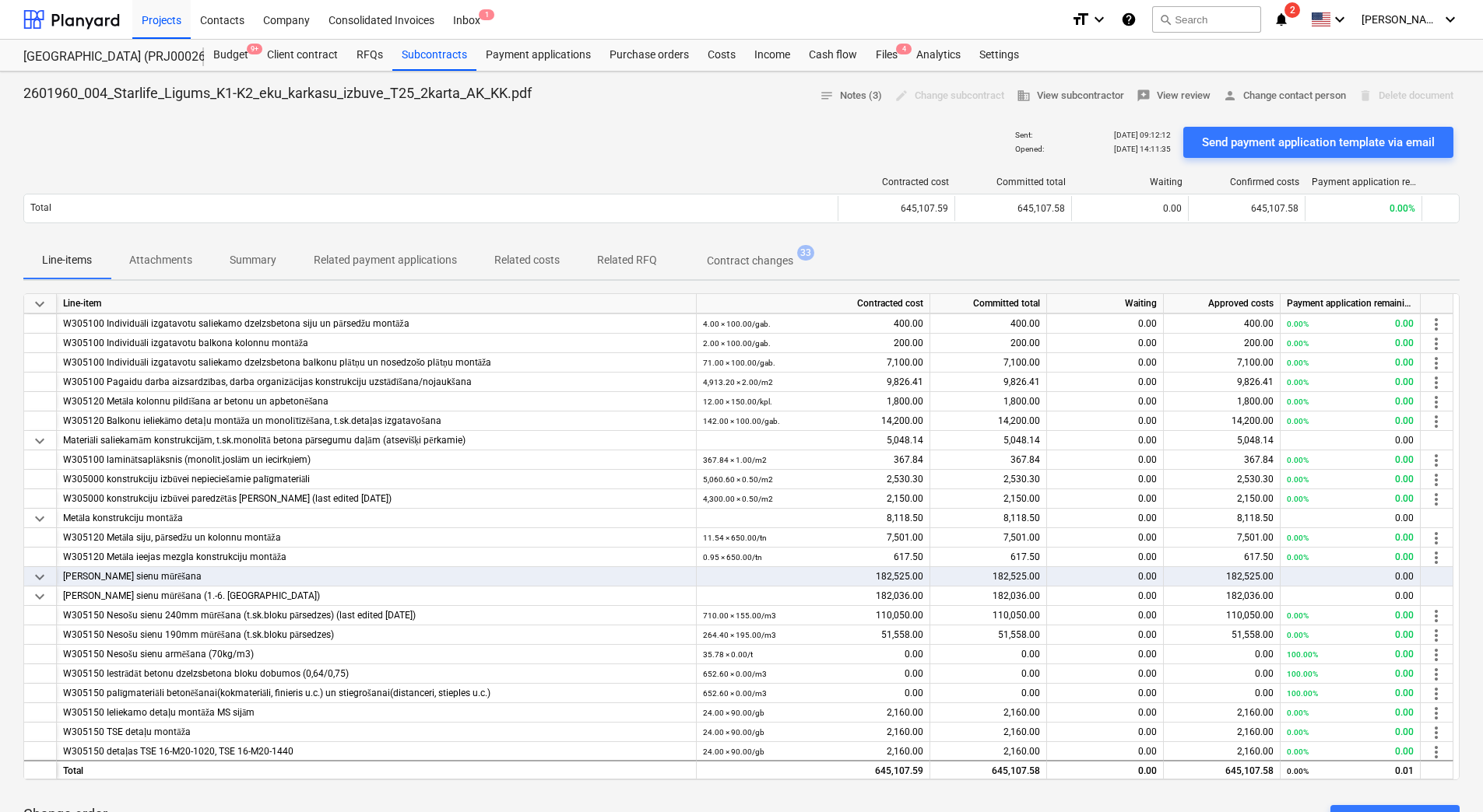
scroll to position [1751, 0]
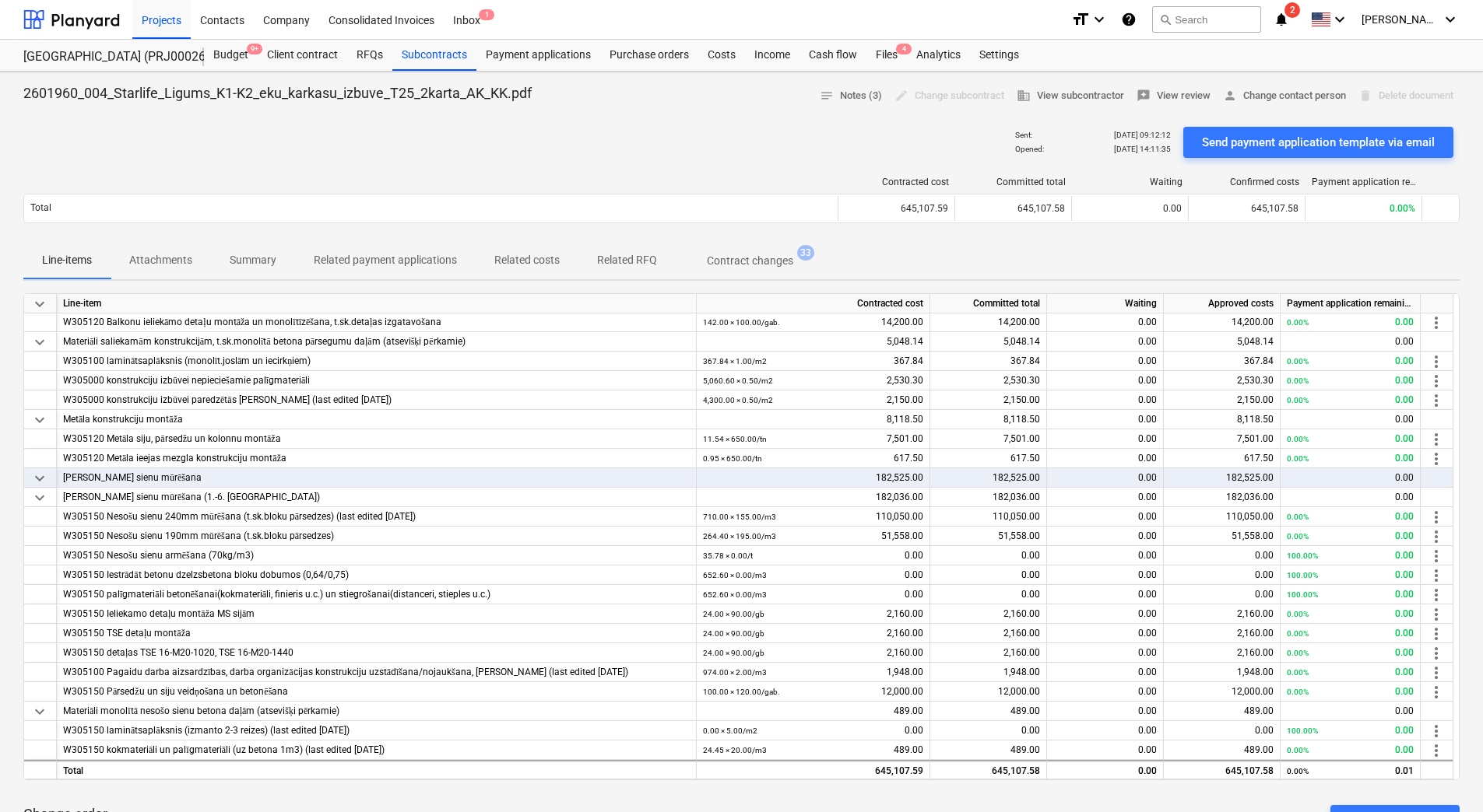
click at [904, 245] on div "Line-items Attachments Summary Related payment applications Related costs Relat…" at bounding box center [742, 260] width 1436 height 37
drag, startPoint x: 177, startPoint y: 652, endPoint x: 774, endPoint y: 657, distance: 597.0
click at [0, 0] on div "W305150 detaļas TSE 16-M20-1020, TSE 16-M20-1440 24.00 × 90.00 / gb 2,160.00 2,…" at bounding box center [0, 0] width 0 height 0
click at [774, 657] on div "24.00 × 90.00 / gb 2,160.00" at bounding box center [813, 652] width 221 height 20
